Goal: Task Accomplishment & Management: Manage account settings

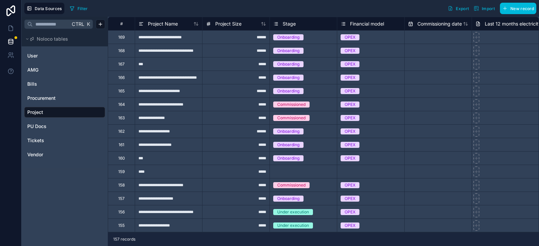
click at [40, 56] on link "User" at bounding box center [63, 56] width 73 height 7
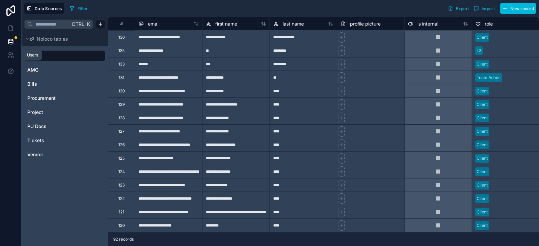
click at [11, 57] on icon at bounding box center [9, 57] width 3 height 2
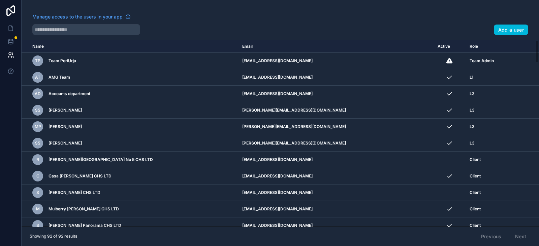
click at [503, 37] on div "Manage access to the users in your app Add a user Name Email Active Role [DOMAI…" at bounding box center [280, 123] width 517 height 246
click at [504, 31] on button "Add a user" at bounding box center [511, 30] width 35 height 11
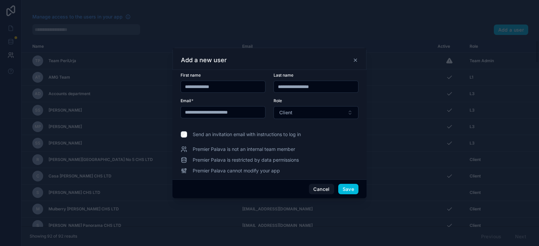
click at [209, 112] on input "**********" at bounding box center [223, 112] width 84 height 9
type input "**********"
click at [351, 188] on button "Save" at bounding box center [348, 189] width 20 height 11
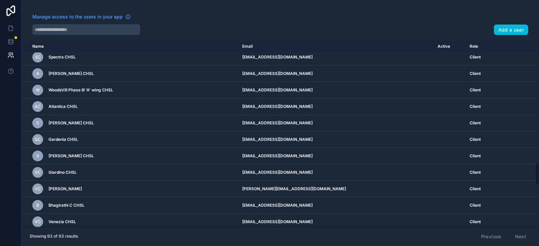
scroll to position [1354, 0]
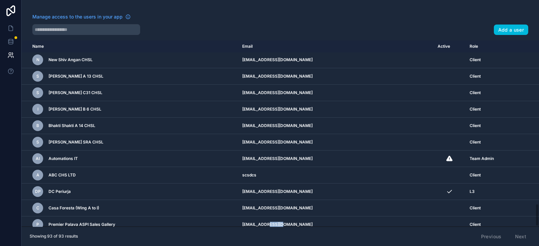
drag, startPoint x: 287, startPoint y: 220, endPoint x: 301, endPoint y: 220, distance: 14.5
click at [301, 220] on td "[EMAIL_ADDRESS][DOMAIN_NAME]" at bounding box center [335, 225] width 195 height 16
click at [293, 220] on td "[EMAIL_ADDRESS][DOMAIN_NAME]" at bounding box center [335, 225] width 195 height 16
click at [336, 219] on td "[EMAIL_ADDRESS][DOMAIN_NAME]" at bounding box center [335, 225] width 195 height 16
drag, startPoint x: 49, startPoint y: 216, endPoint x: 118, endPoint y: 218, distance: 68.0
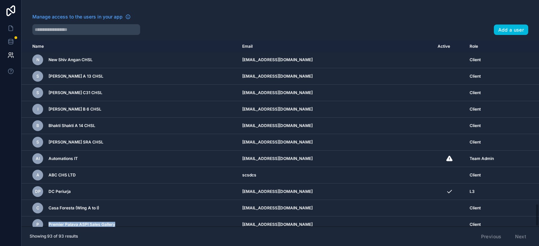
click at [118, 220] on div "P Premier Palava ASPI Sales Gallery" at bounding box center [129, 225] width 194 height 11
click at [119, 220] on div "P Premier Palava ASPI Sales Gallery" at bounding box center [129, 225] width 194 height 11
